Goal: Information Seeking & Learning: Learn about a topic

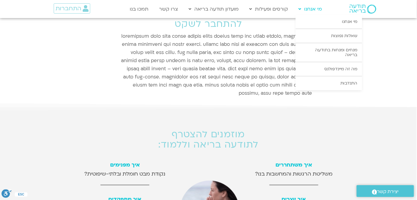
scroll to position [27, 0]
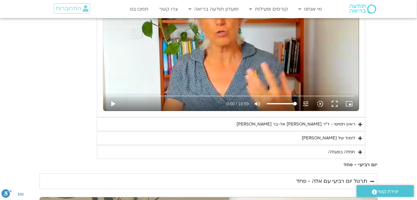
scroll to position [823, 0]
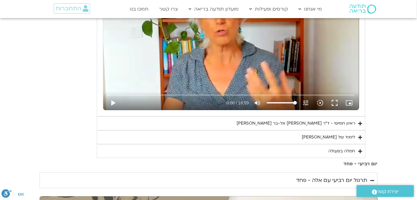
click at [339, 148] on div "חמלה בפעולה" at bounding box center [341, 151] width 27 height 7
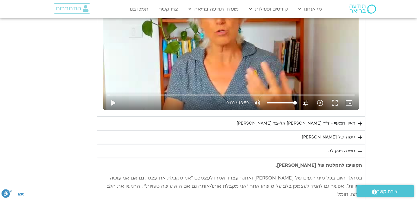
click at [341, 134] on div "לימוד של טארה" at bounding box center [328, 137] width 53 height 7
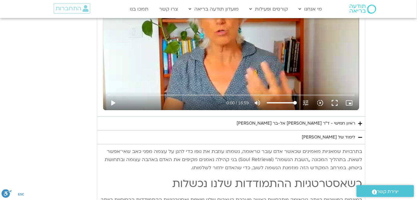
click at [341, 134] on div "לימוד של טארה" at bounding box center [328, 137] width 53 height 7
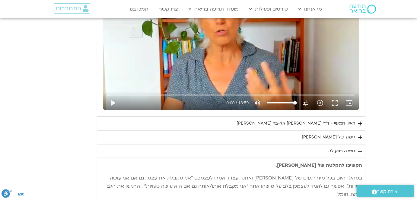
click at [336, 148] on div "חמלה בפעולה" at bounding box center [341, 151] width 27 height 7
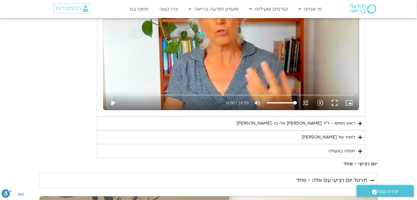
click at [342, 148] on div "חמלה בפעולה" at bounding box center [341, 151] width 27 height 7
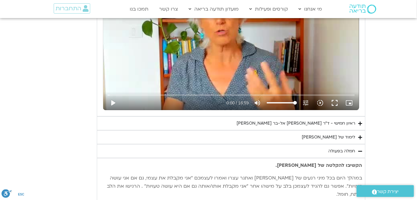
drag, startPoint x: 362, startPoint y: 125, endPoint x: 361, endPoint y: 129, distance: 4.6
click at [361, 158] on div "הקשיבו להקלטה של סנדיה. במהלך היום בכל מיני רגעים של קושי ואתגר עצרו ואמרו לעצמ…" at bounding box center [231, 182] width 269 height 48
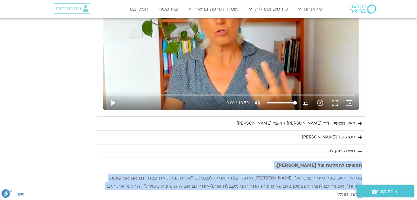
drag, startPoint x: 361, startPoint y: 124, endPoint x: 109, endPoint y: 144, distance: 253.3
click at [109, 161] on div "הקשיבו להקלטה של סנדיה. במהלך היום בכל מיני רגעים של קושי ואתגר עצרו ואמרו לעצמ…" at bounding box center [231, 179] width 262 height 37
copy div "הקשיבו להקלטה של סנדיה. במהלך היום בכל מיני רגעים של קושי ואתגר עצרו ואמרו לעצמ…"
click at [311, 162] on strong "הקשיבו להקלטה של סנדיה." at bounding box center [318, 165] width 87 height 7
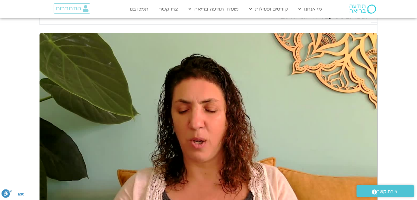
scroll to position [549, 0]
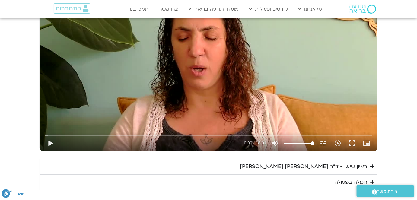
click at [340, 178] on div "חמלה בפעולה" at bounding box center [350, 182] width 33 height 9
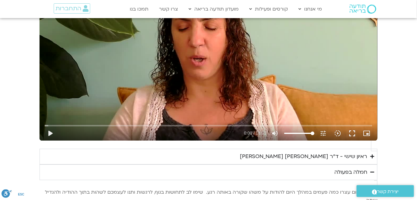
scroll to position [603, 0]
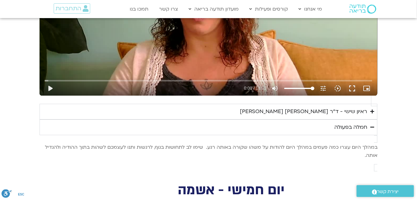
drag, startPoint x: 362, startPoint y: 105, endPoint x: 243, endPoint y: 115, distance: 119.6
click at [243, 143] on p "במהלך היום עצרו כמה פעמים במהלך היום להודות על משהו שקורה באותה רגע. שימו לב לת…" at bounding box center [209, 151] width 338 height 16
copy p "במהלך היום עצרו כמה פעמים במהלך היום להודות על משהו שקורה באותה רגע. שימו לב לת…"
click at [301, 143] on p "במהלך היום עצרו כמה פעמים במהלך היום להודות על משהו שקורה באותה רגע. שימו לב לת…" at bounding box center [209, 151] width 338 height 16
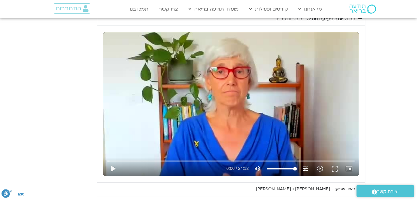
scroll to position [219, 0]
